Goal: Use online tool/utility: Utilize a website feature to perform a specific function

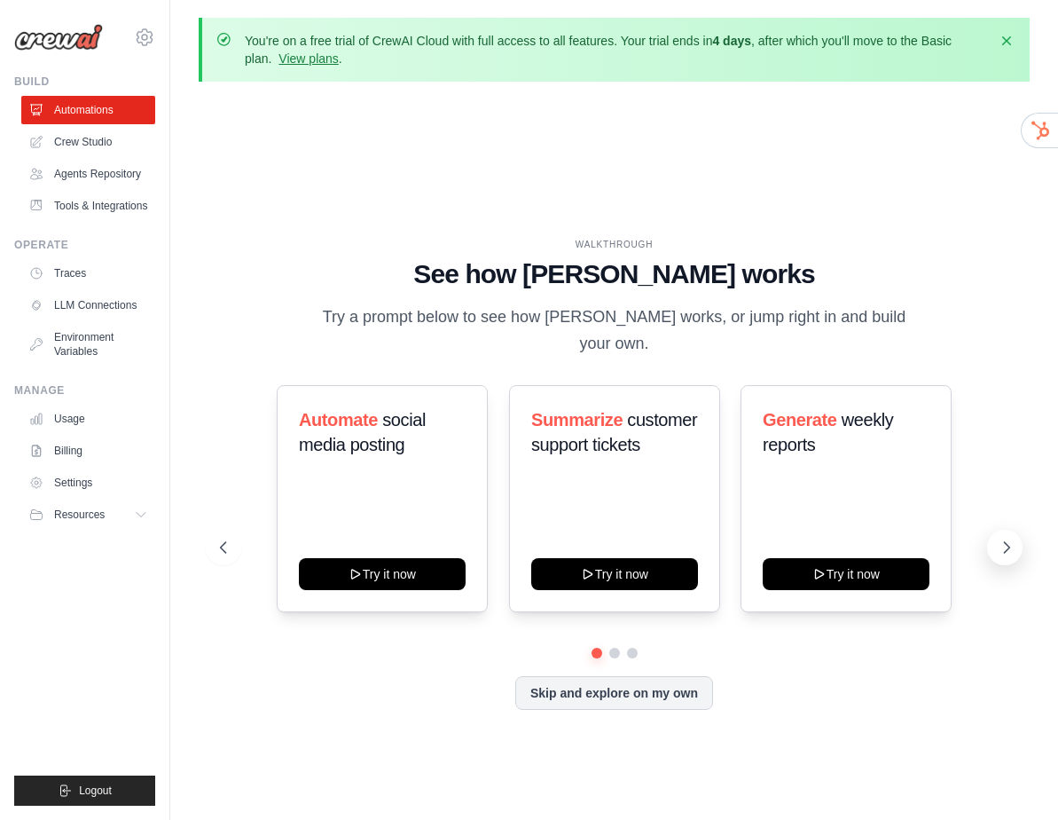
click at [998, 538] on icon at bounding box center [1007, 547] width 18 height 18
click at [997, 537] on button at bounding box center [1004, 546] width 35 height 35
click at [218, 538] on icon at bounding box center [222, 547] width 18 height 18
click at [218, 529] on button at bounding box center [223, 546] width 35 height 35
click at [1006, 538] on icon at bounding box center [1007, 547] width 18 height 18
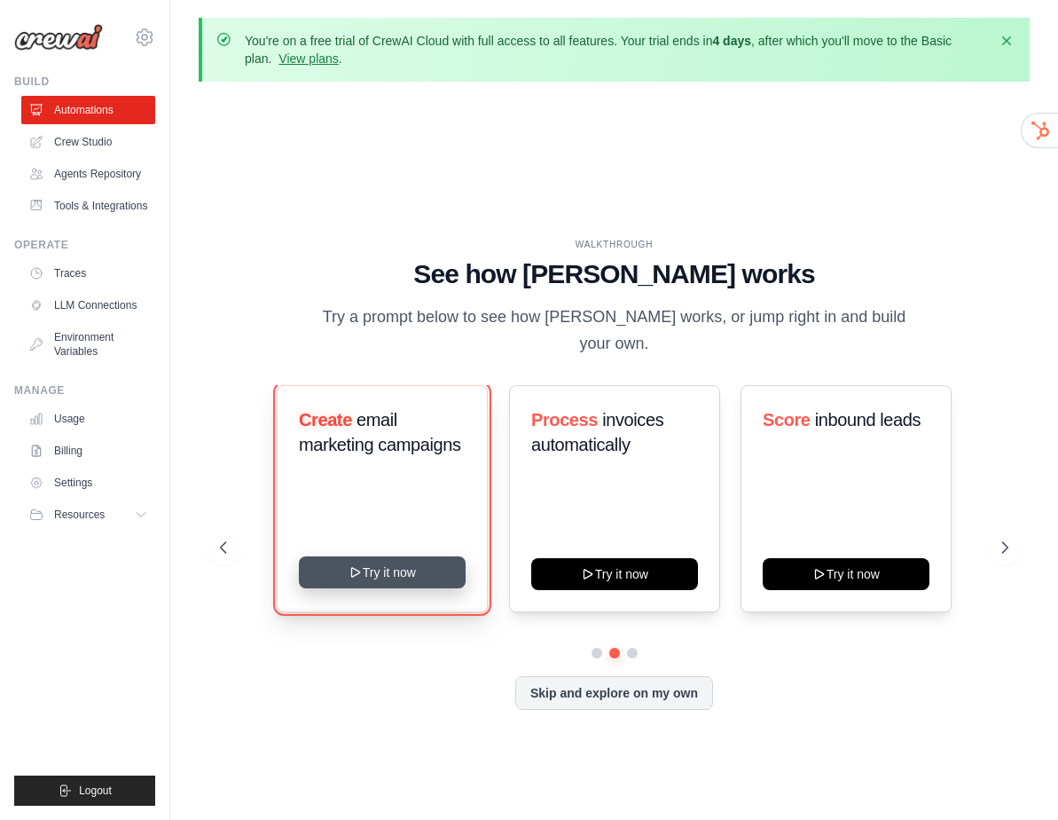
click at [407, 558] on button "Try it now" at bounding box center [382, 572] width 167 height 32
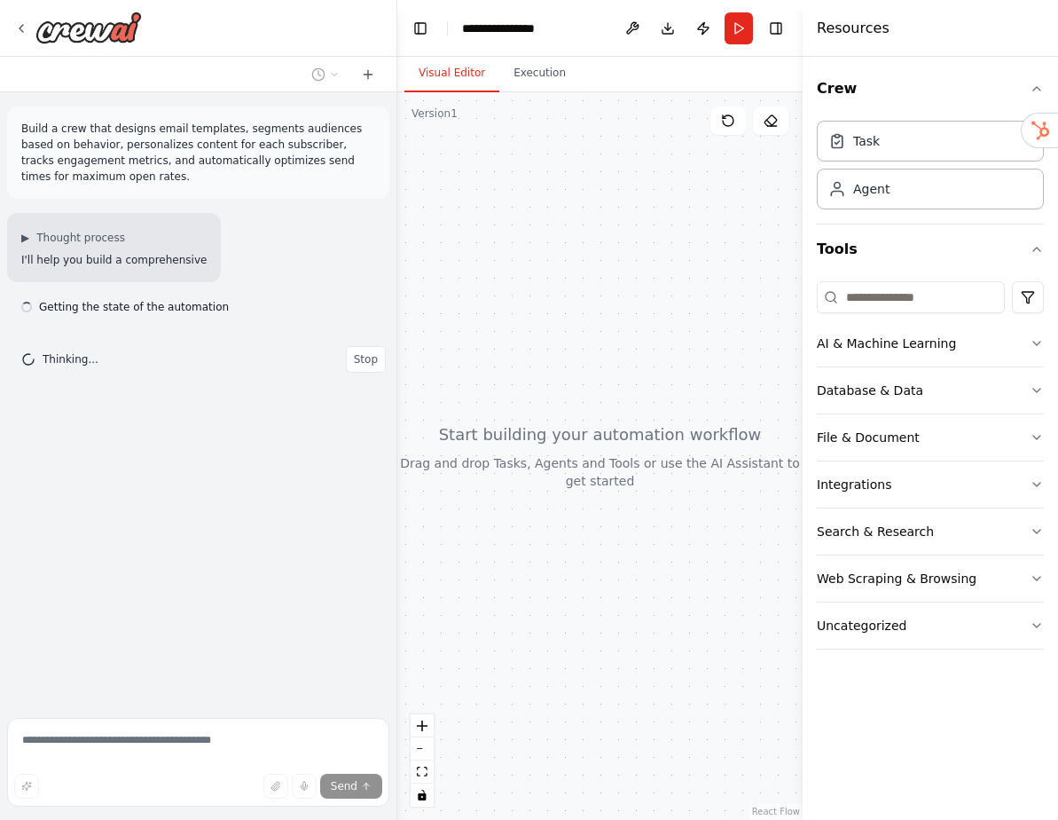
click at [179, 135] on p "Build a crew that designs email templates, segments audiences based on behavior…" at bounding box center [198, 153] width 354 height 64
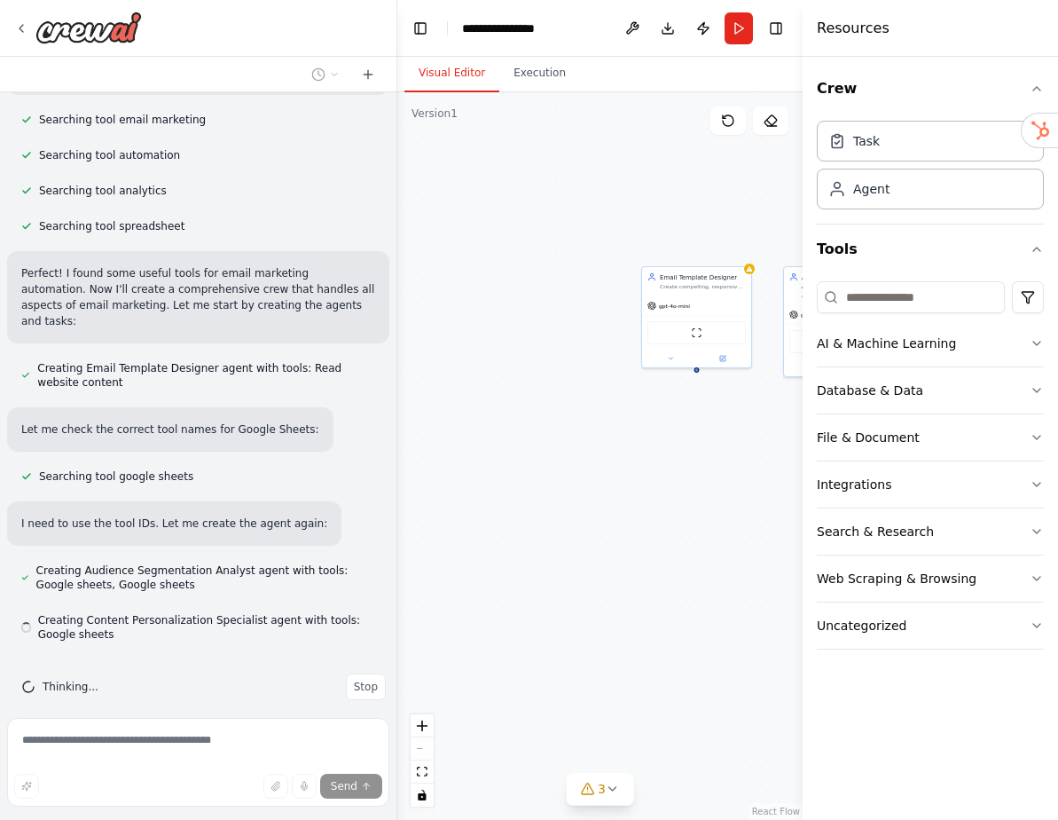
scroll to position [397, 0]
drag, startPoint x: 716, startPoint y: 460, endPoint x: 529, endPoint y: 465, distance: 186.3
click at [529, 465] on div "Email Template Designer Create compelling, responsive email templates optimized…" at bounding box center [599, 455] width 405 height 727
drag, startPoint x: 682, startPoint y: 480, endPoint x: 577, endPoint y: 465, distance: 105.7
click at [577, 465] on div "Email Template Designer Create compelling, responsive email templates optimized…" at bounding box center [599, 455] width 405 height 727
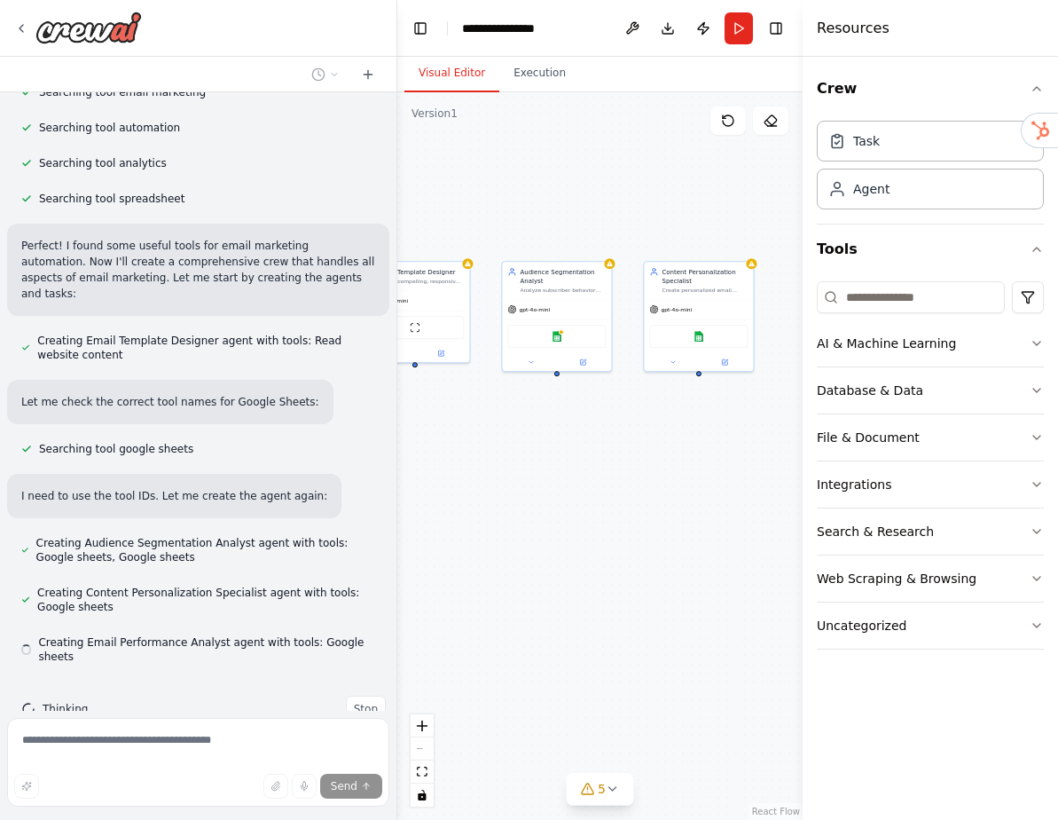
scroll to position [447, 0]
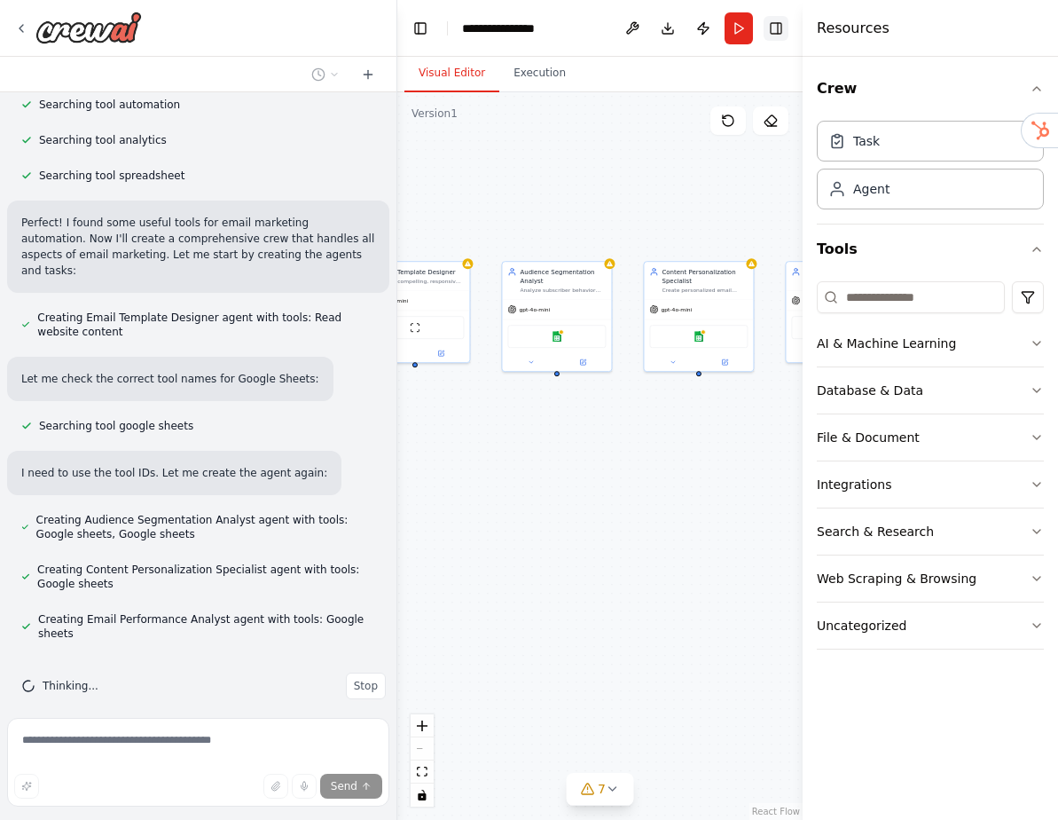
click at [783, 29] on button "Toggle Right Sidebar" at bounding box center [776, 28] width 25 height 25
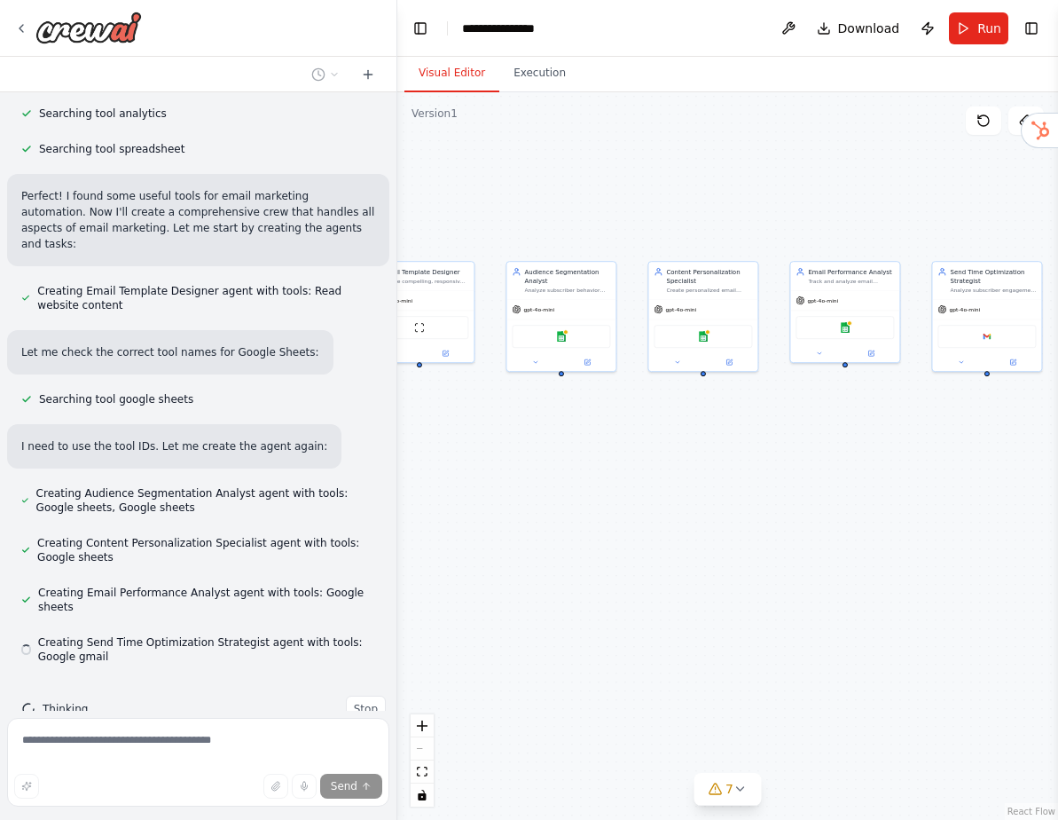
scroll to position [497, 0]
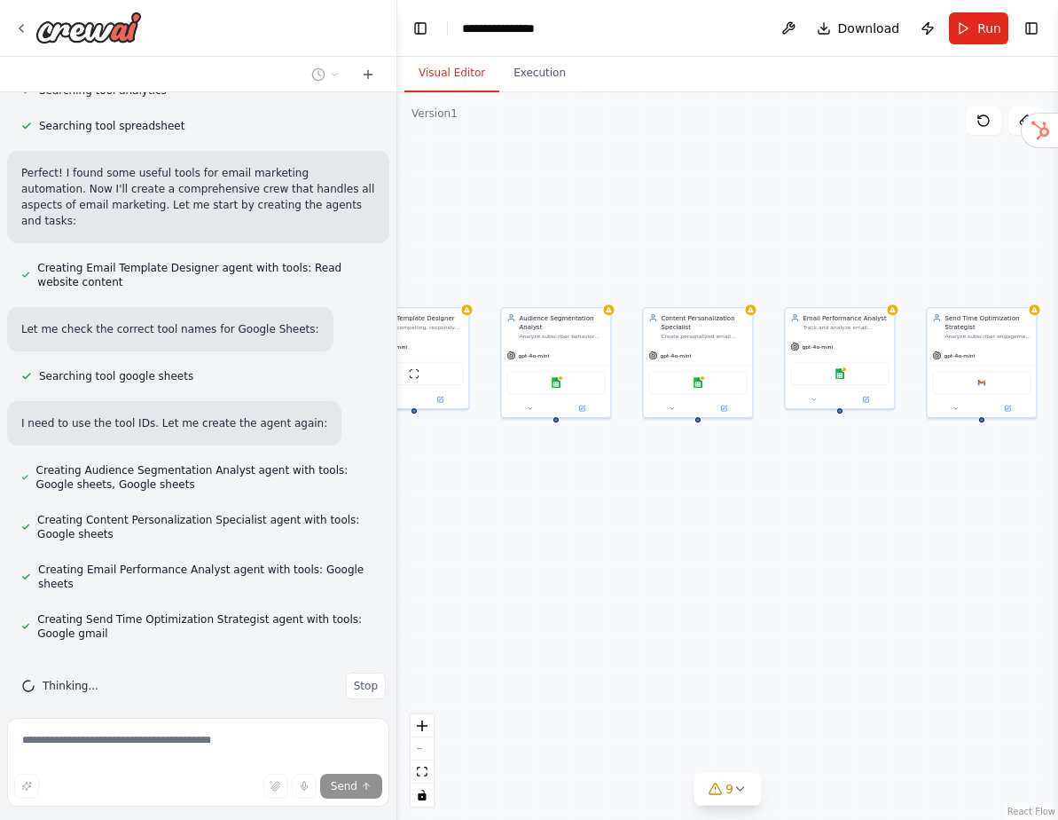
drag, startPoint x: 642, startPoint y: 528, endPoint x: 643, endPoint y: 576, distance: 47.9
click at [643, 576] on div "Email Template Designer Create compelling, responsive email templates optimized…" at bounding box center [727, 455] width 661 height 727
click at [426, 748] on div "React Flow controls" at bounding box center [422, 760] width 23 height 92
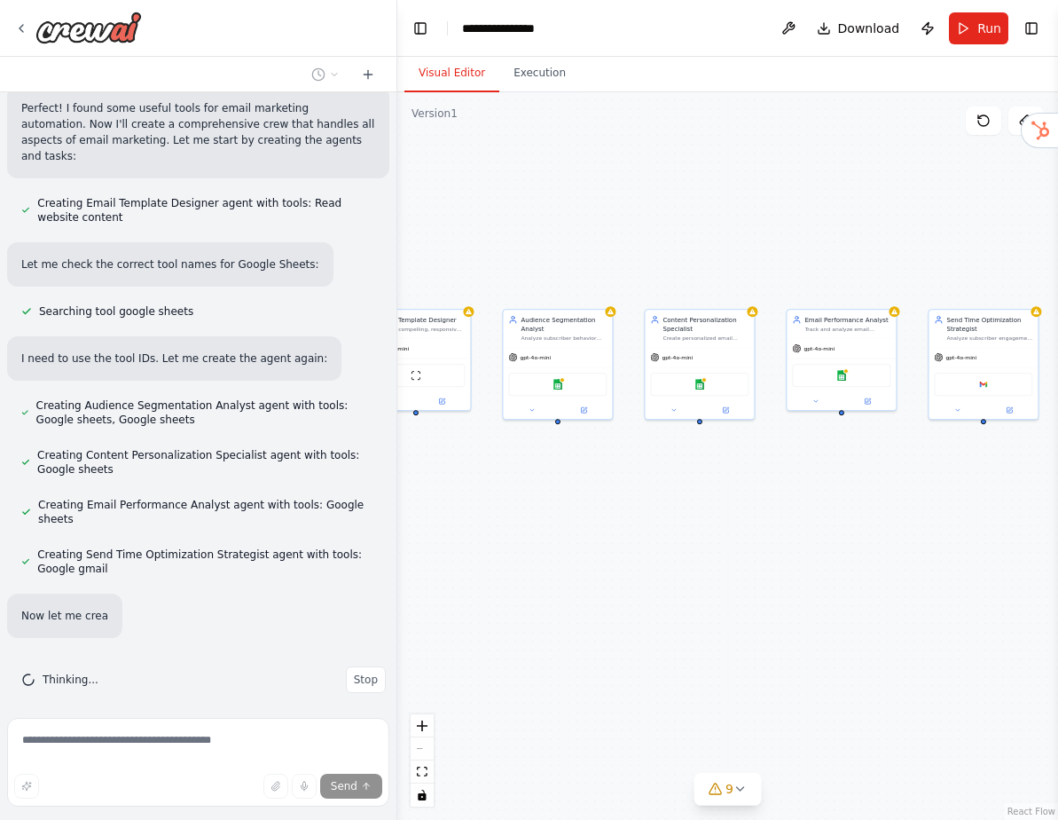
click at [417, 754] on div "React Flow controls" at bounding box center [422, 760] width 23 height 92
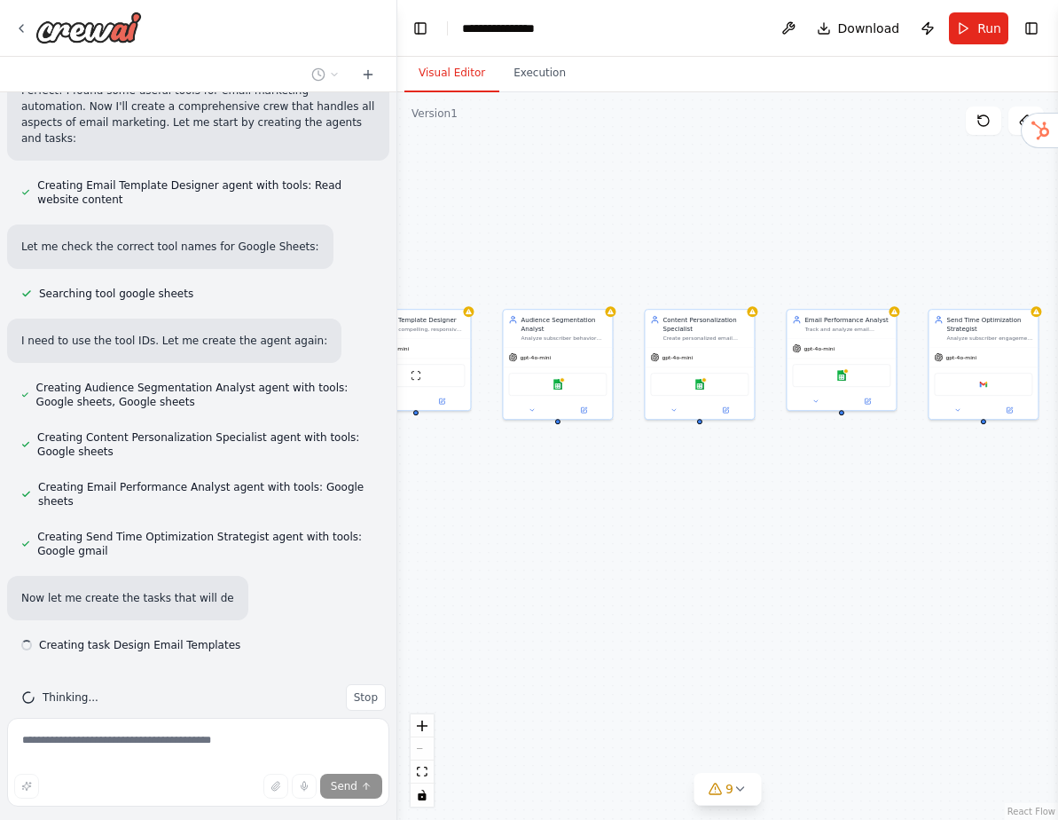
scroll to position [591, 0]
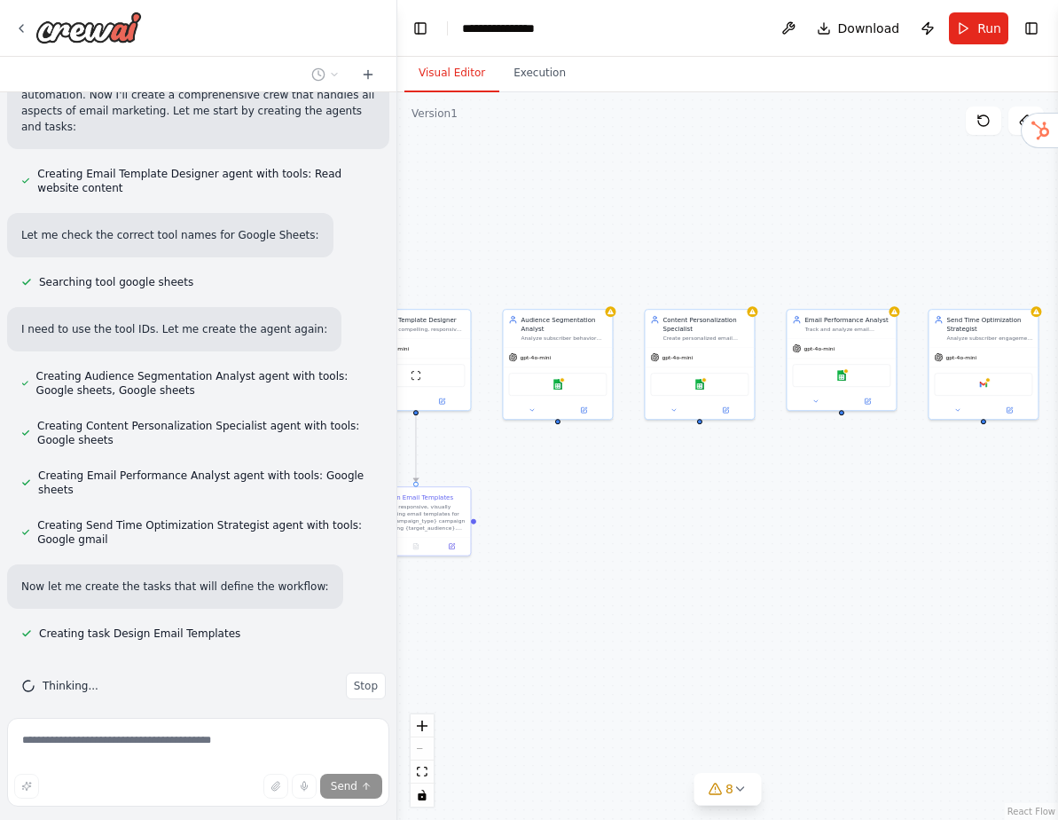
click at [421, 744] on div "React Flow controls" at bounding box center [422, 760] width 23 height 92
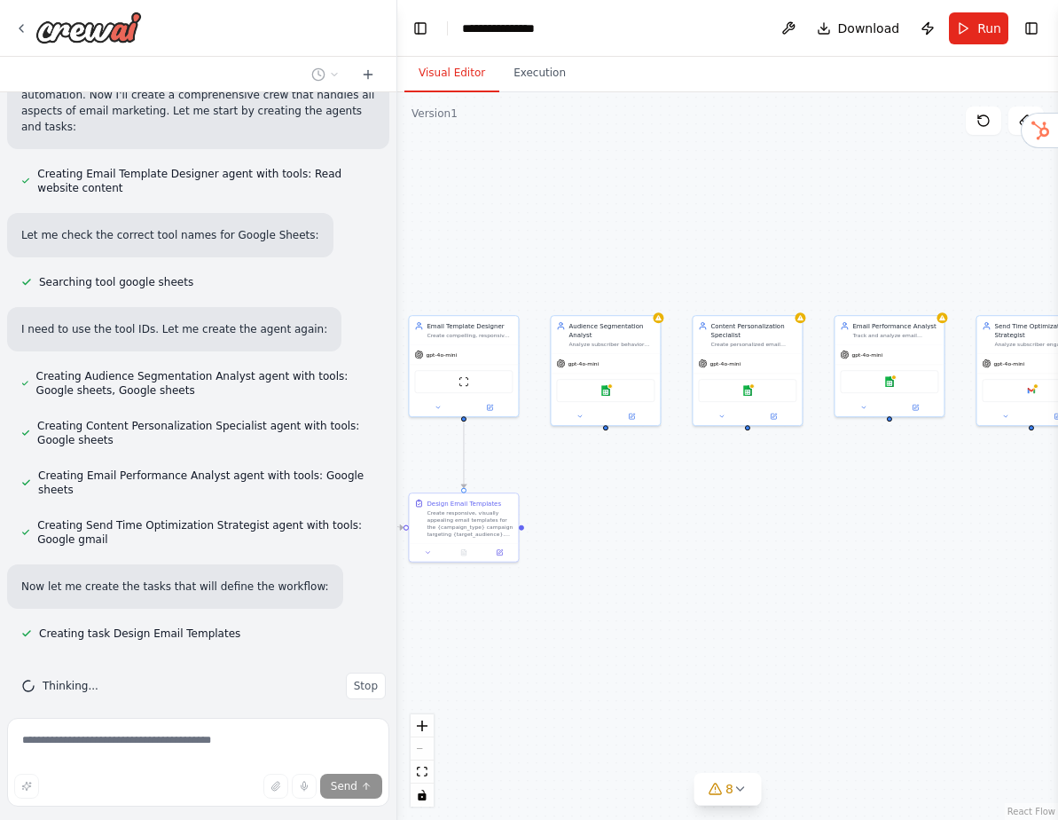
drag, startPoint x: 444, startPoint y: 621, endPoint x: 492, endPoint y: 627, distance: 48.3
click at [492, 627] on div ".deletable-edge-delete-btn { width: 20px; height: 20px; border: 0px solid #ffff…" at bounding box center [727, 455] width 661 height 727
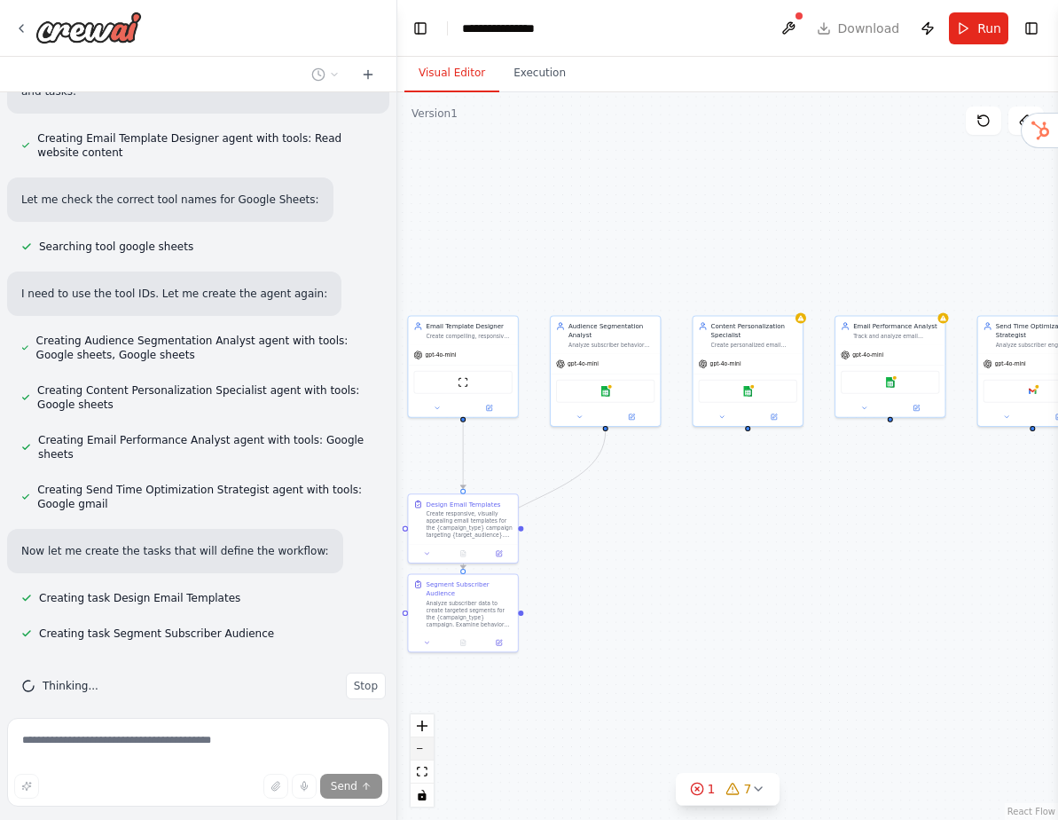
click at [426, 748] on icon "zoom out" at bounding box center [422, 749] width 11 height 2
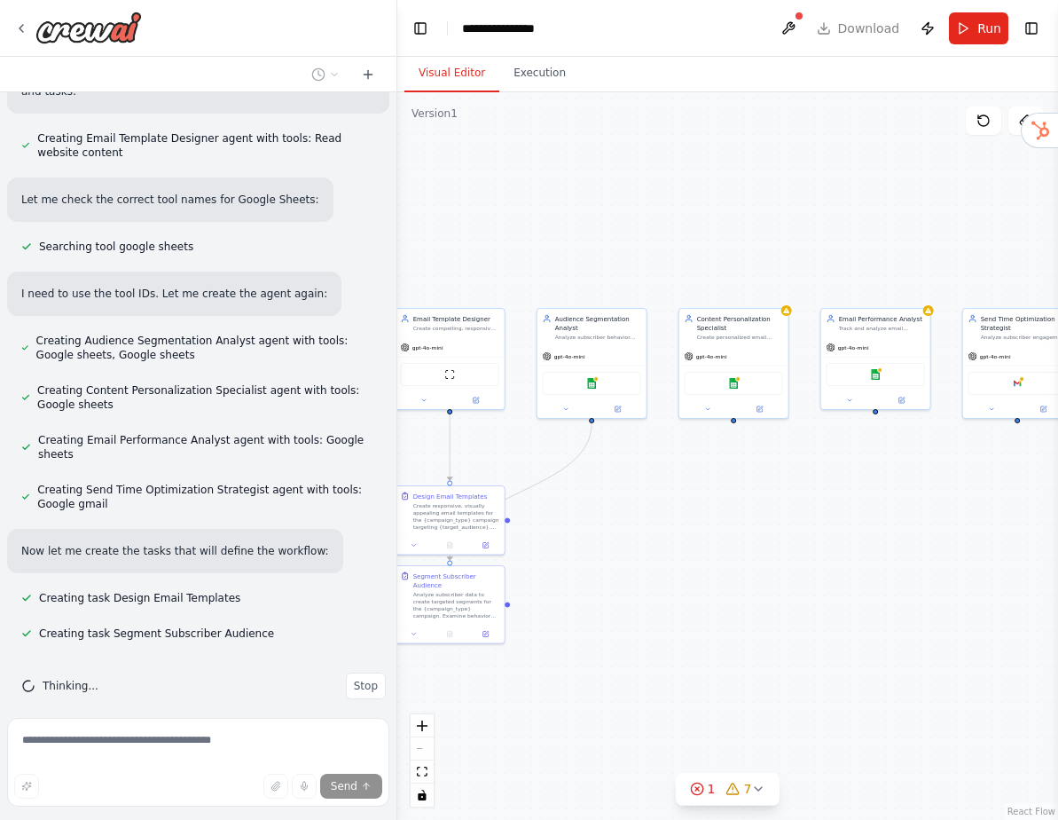
drag, startPoint x: 647, startPoint y: 649, endPoint x: 611, endPoint y: 619, distance: 46.6
click at [614, 623] on div ".deletable-edge-delete-btn { width: 20px; height: 20px; border: 0px solid #ffff…" at bounding box center [727, 455] width 661 height 727
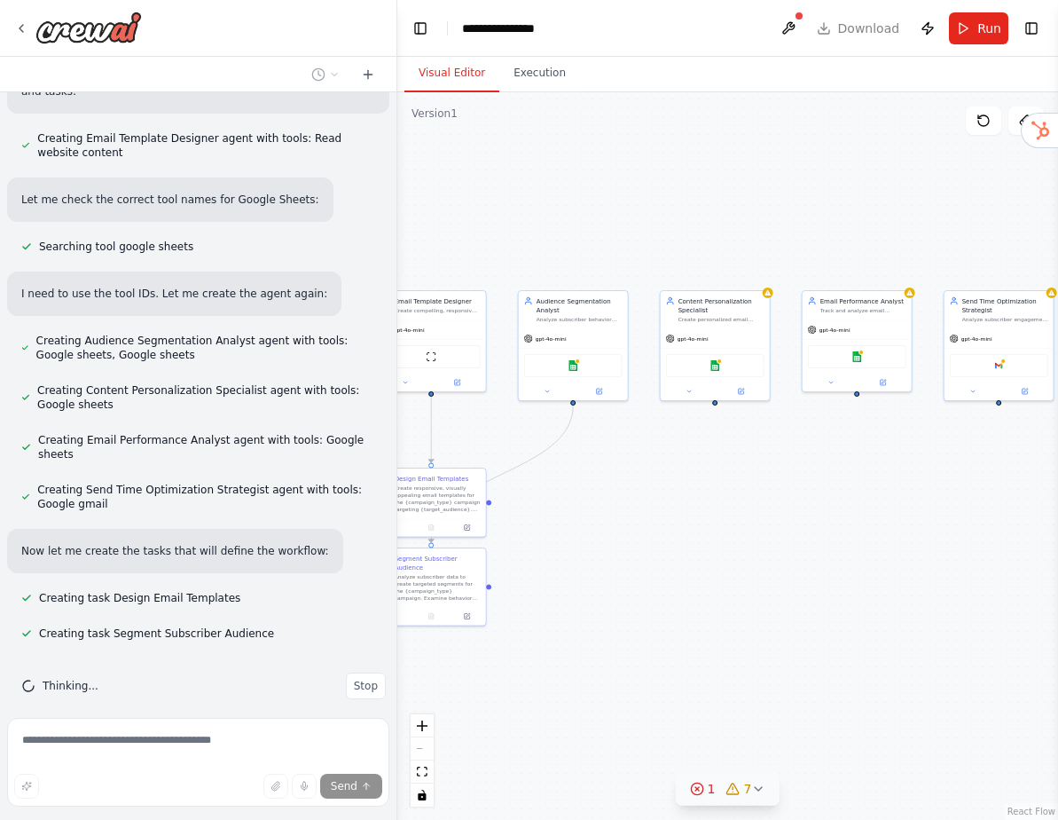
click at [698, 787] on icon at bounding box center [697, 788] width 14 height 14
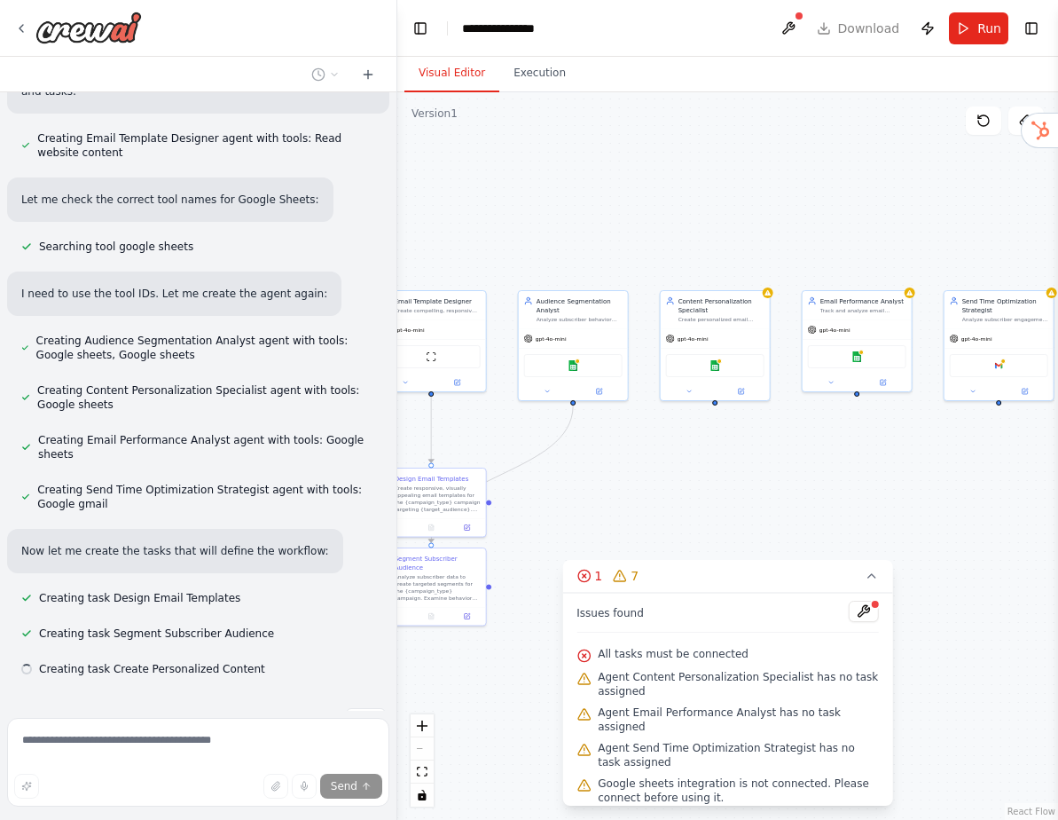
scroll to position [662, 0]
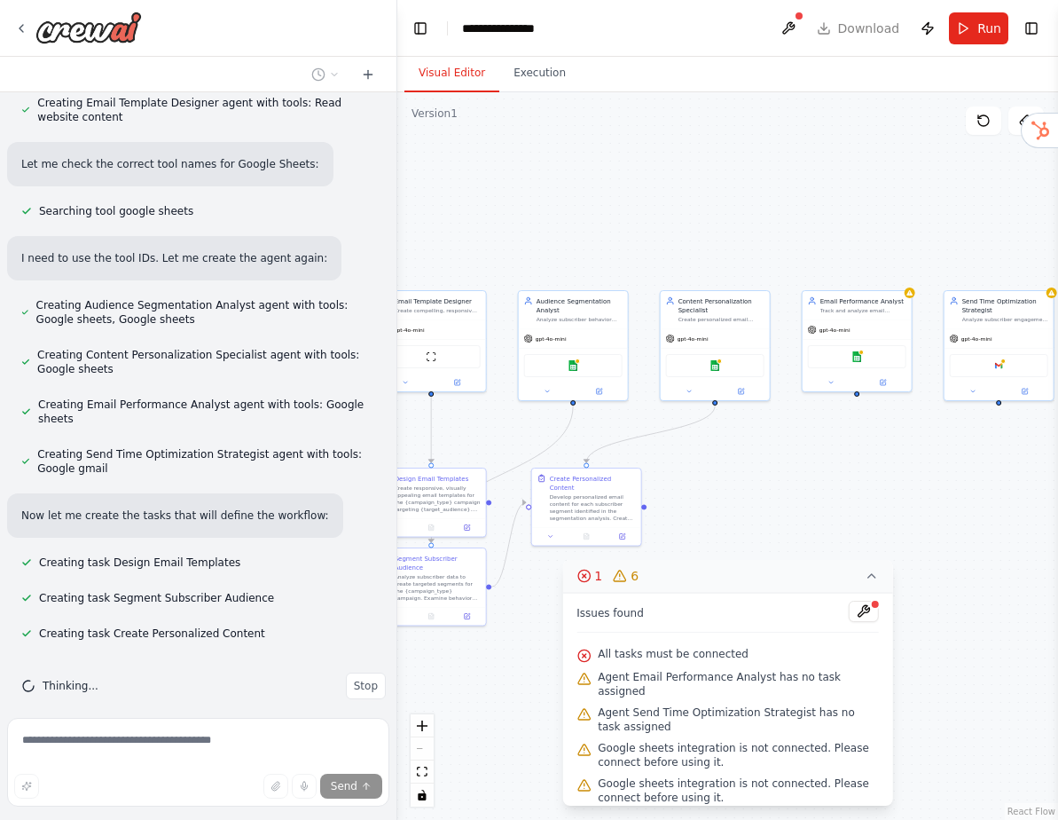
click at [770, 575] on button "1 6" at bounding box center [727, 576] width 331 height 33
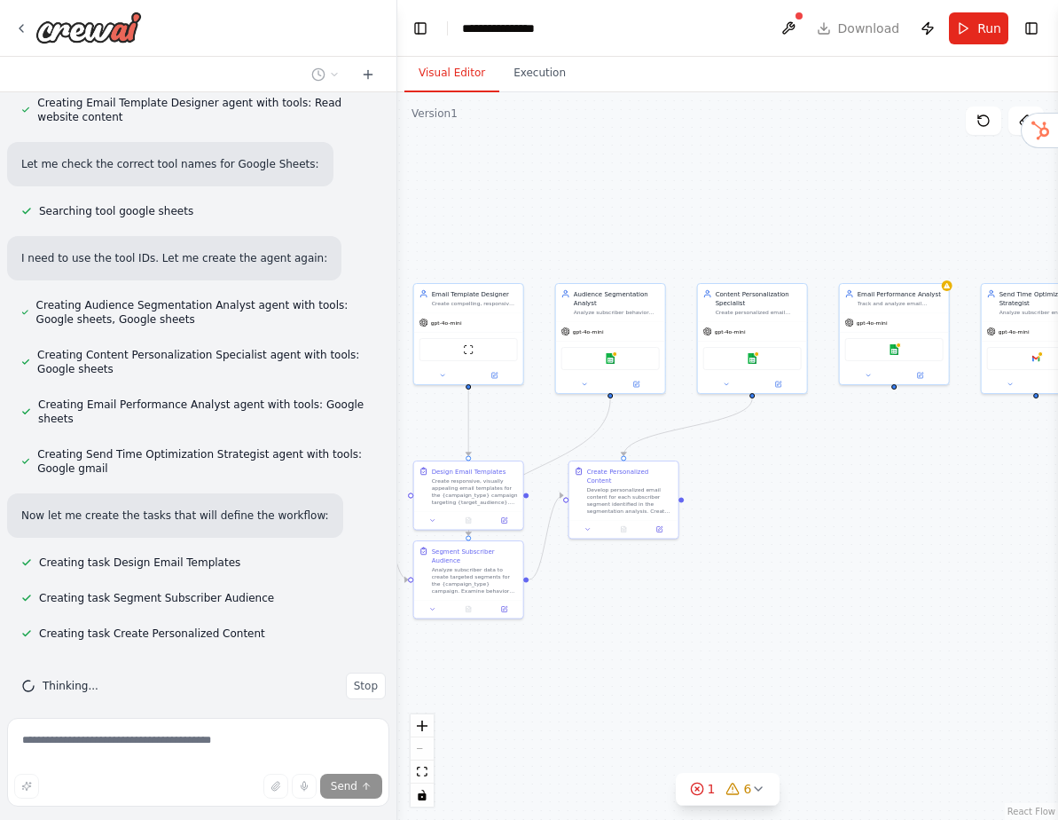
drag, startPoint x: 671, startPoint y: 612, endPoint x: 708, endPoint y: 605, distance: 37.9
click at [708, 605] on div ".deletable-edge-delete-btn { width: 20px; height: 20px; border: 0px solid #ffff…" at bounding box center [727, 455] width 661 height 727
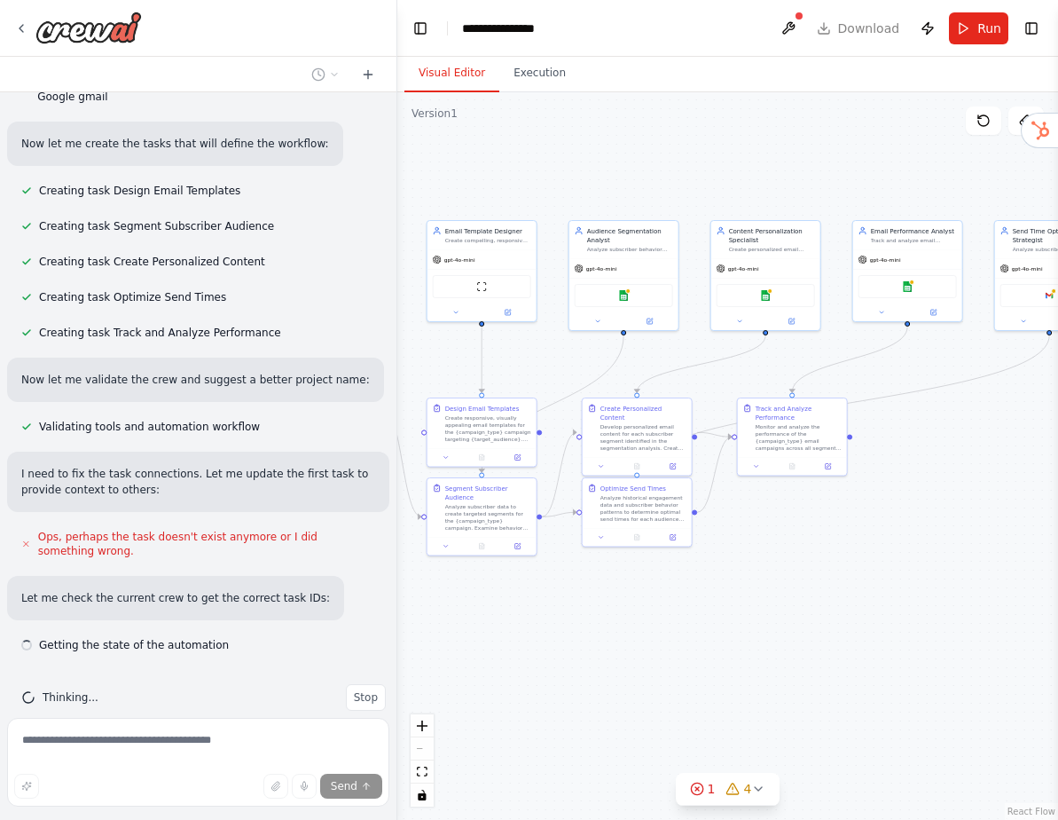
scroll to position [1045, 0]
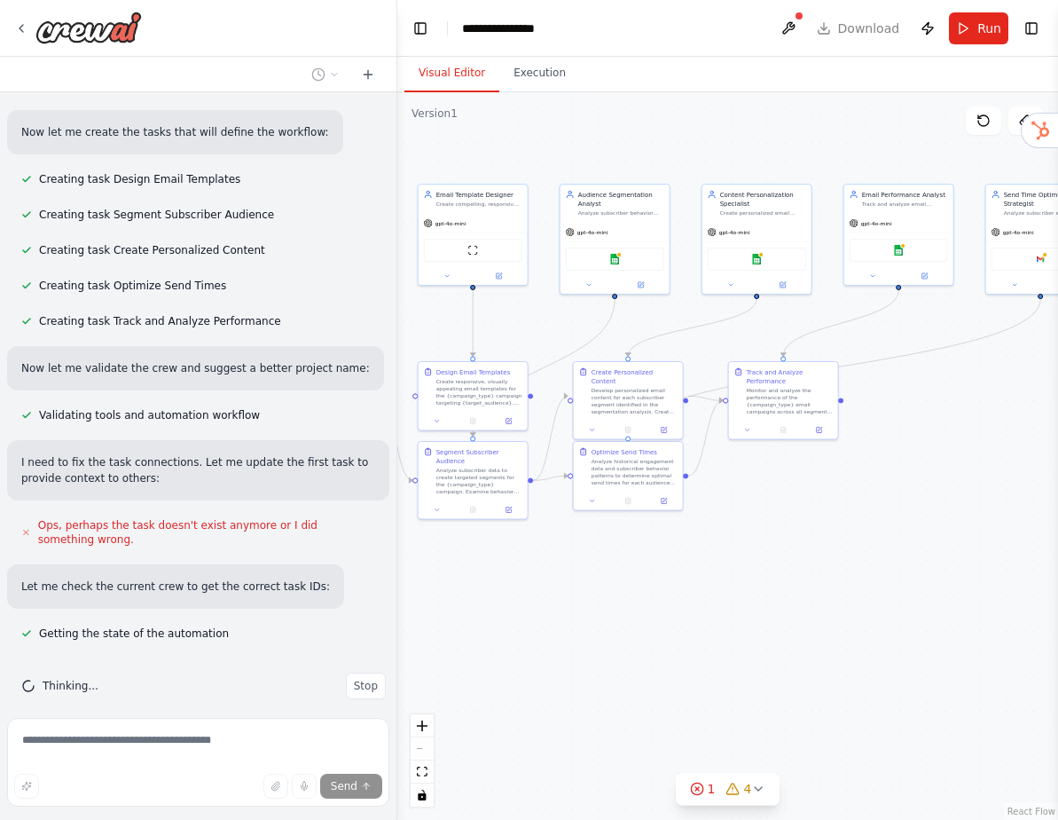
drag, startPoint x: 846, startPoint y: 615, endPoint x: 852, endPoint y: 515, distance: 99.5
click at [852, 515] on div ".deletable-edge-delete-btn { width: 20px; height: 20px; border: 0px solid #ffff…" at bounding box center [727, 455] width 661 height 727
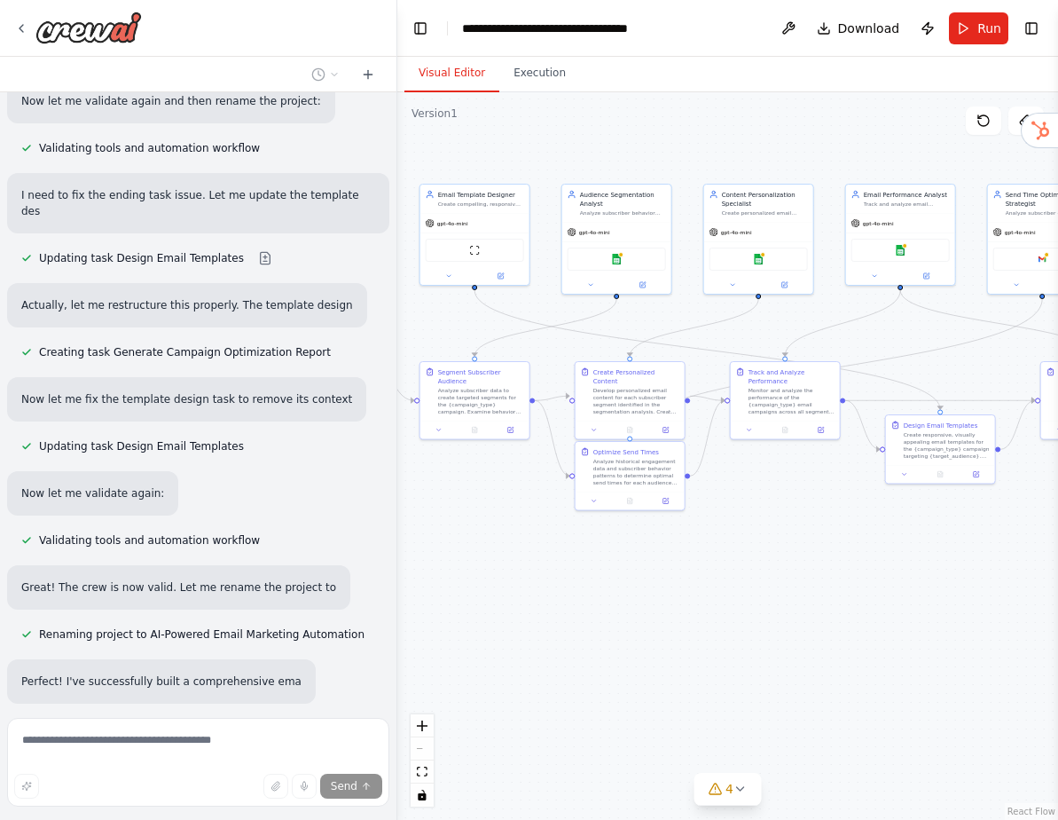
scroll to position [1761, 0]
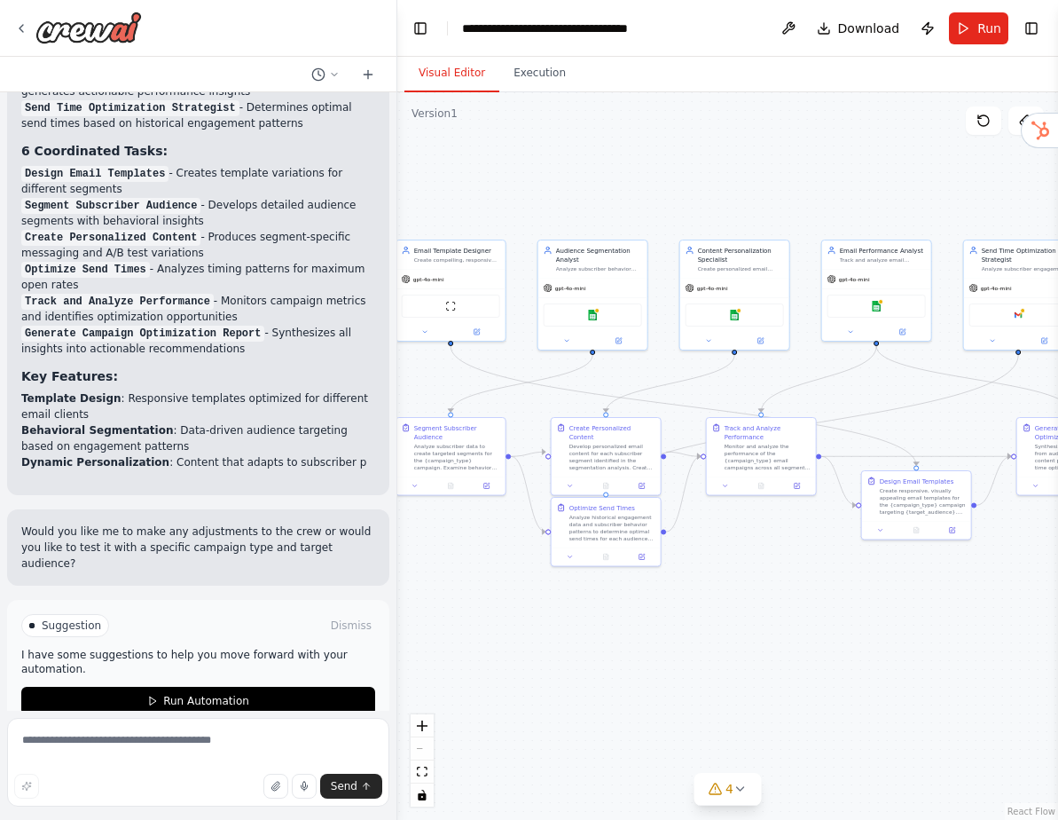
drag, startPoint x: 687, startPoint y: 545, endPoint x: 663, endPoint y: 602, distance: 61.6
click at [663, 602] on div ".deletable-edge-delete-btn { width: 20px; height: 20px; border: 0px solid #ffff…" at bounding box center [727, 455] width 661 height 727
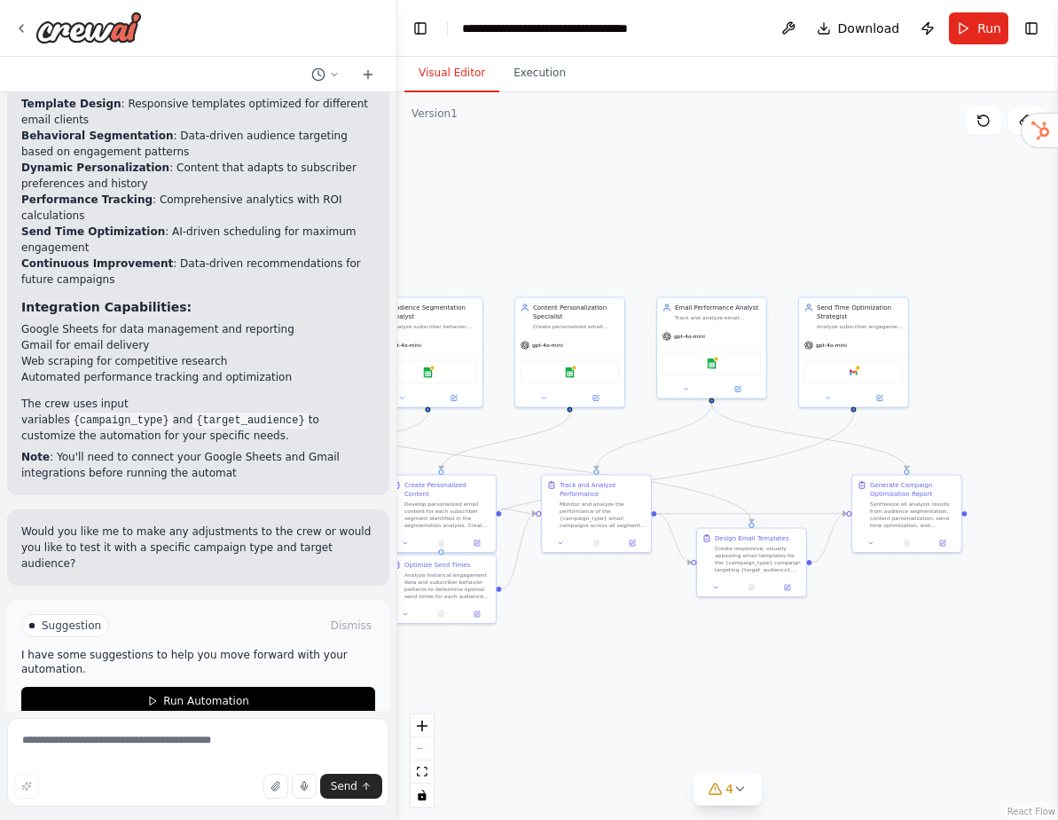
drag, startPoint x: 941, startPoint y: 588, endPoint x: 780, endPoint y: 648, distance: 171.5
click at [780, 648] on div ".deletable-edge-delete-btn { width: 20px; height: 20px; border: 0px solid #ffff…" at bounding box center [727, 455] width 661 height 727
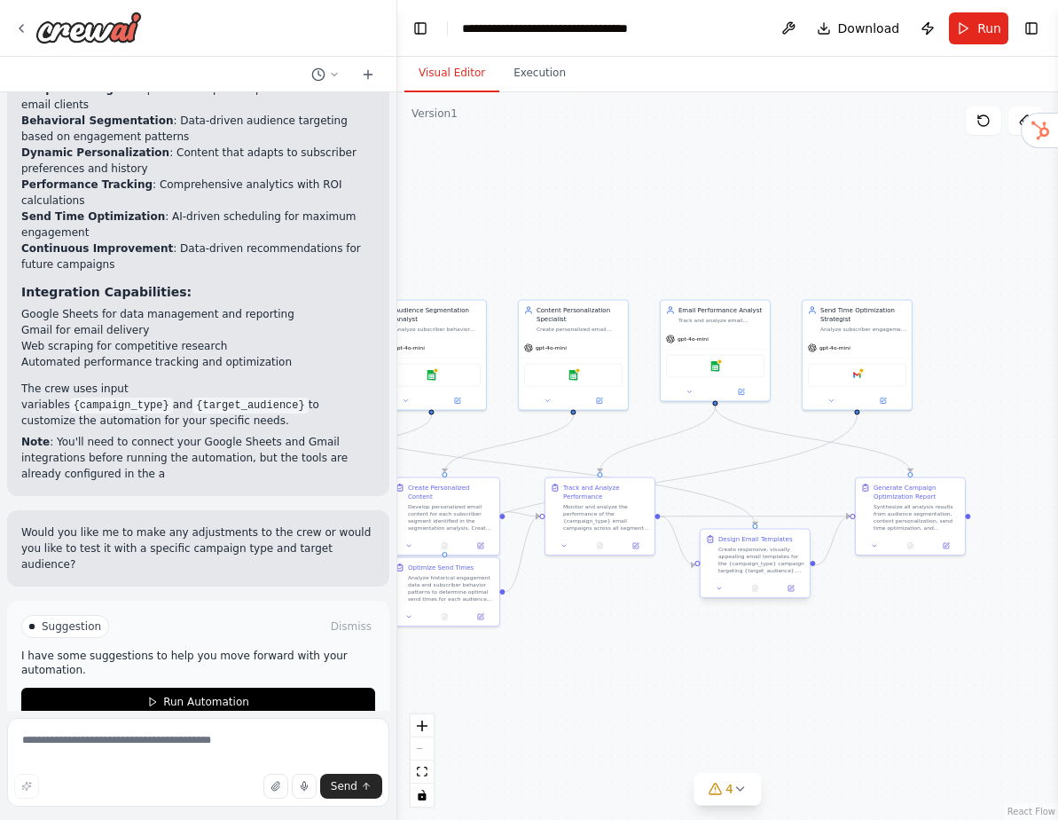
scroll to position [2929, 0]
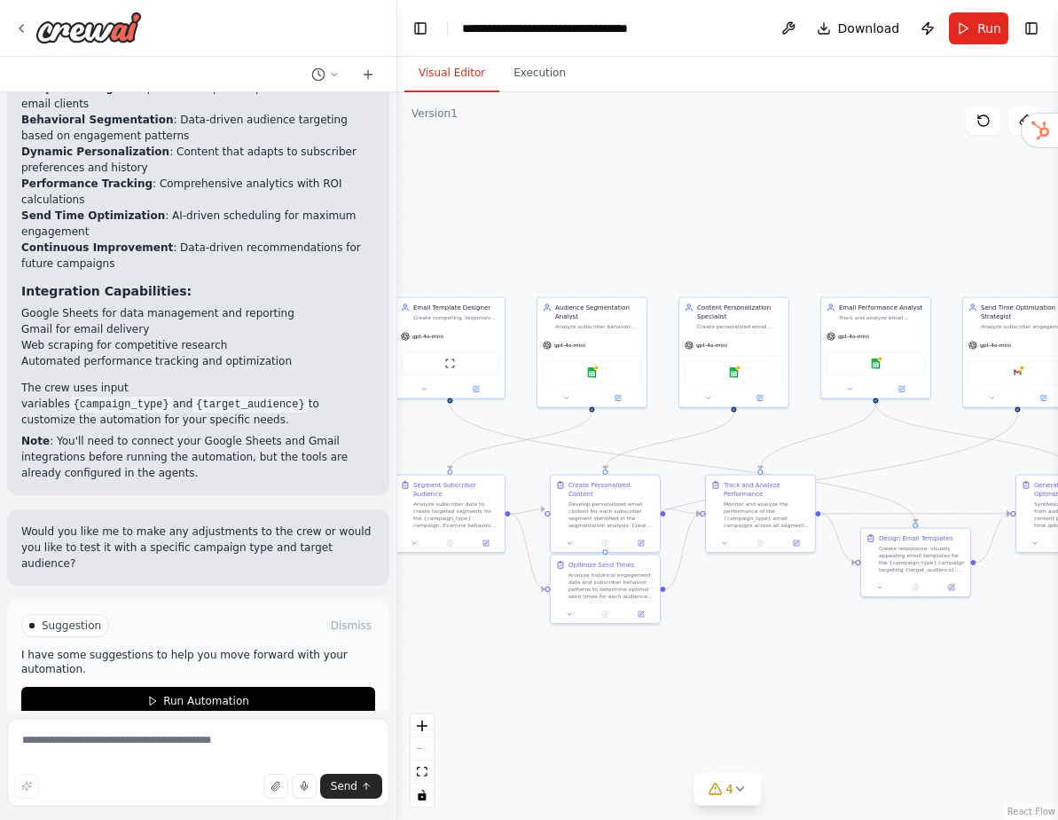
drag, startPoint x: 573, startPoint y: 614, endPoint x: 733, endPoint y: 611, distance: 160.6
click at [733, 611] on div ".deletable-edge-delete-btn { width: 20px; height: 20px; border: 0px solid #ffff…" at bounding box center [727, 455] width 661 height 727
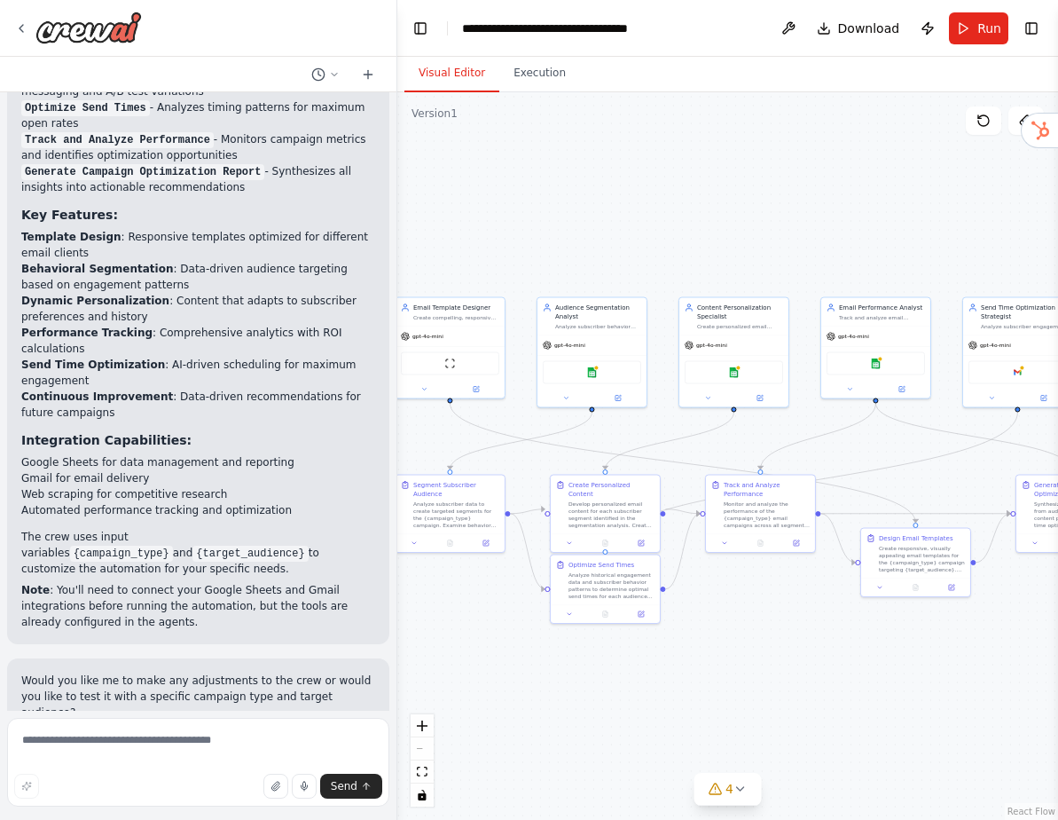
scroll to position [2778, 0]
